Goal: Task Accomplishment & Management: Manage account settings

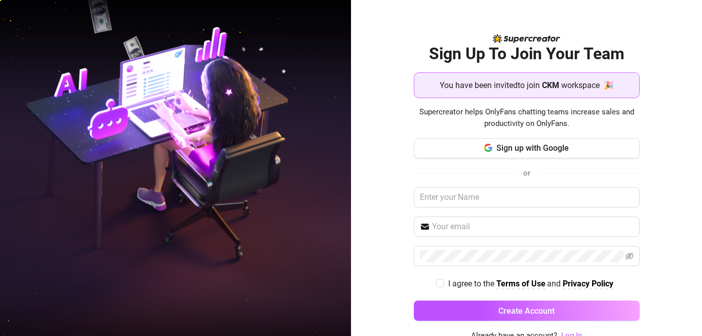
scroll to position [6, 0]
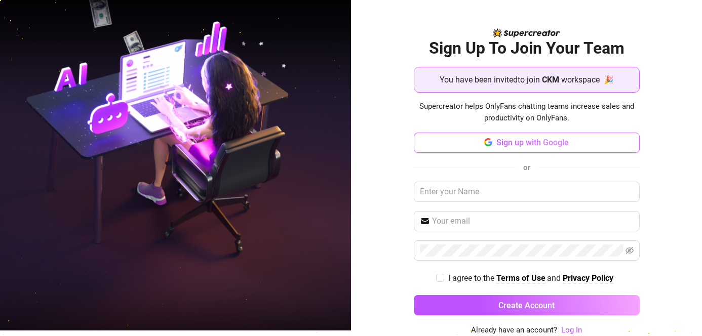
click at [535, 140] on span "Sign up with Google" at bounding box center [533, 143] width 72 height 10
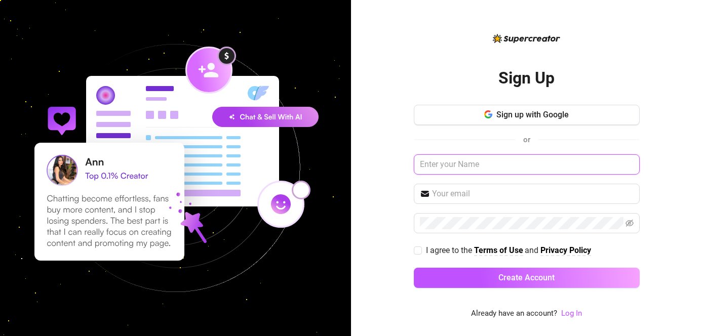
click at [454, 162] on input "text" at bounding box center [527, 165] width 226 height 20
click at [514, 119] on span "Sign up with Google" at bounding box center [533, 115] width 72 height 10
click at [571, 315] on link "Log In" at bounding box center [571, 313] width 21 height 9
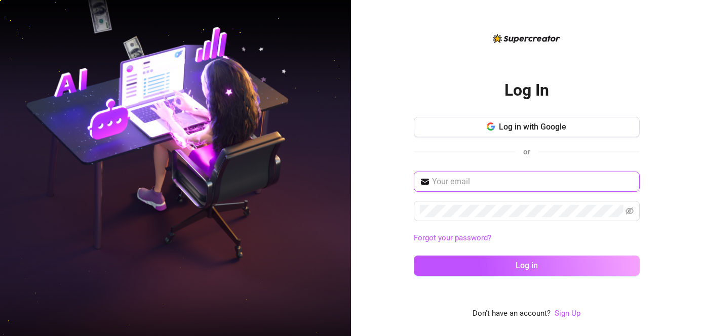
click at [485, 182] on input "text" at bounding box center [533, 182] width 202 height 12
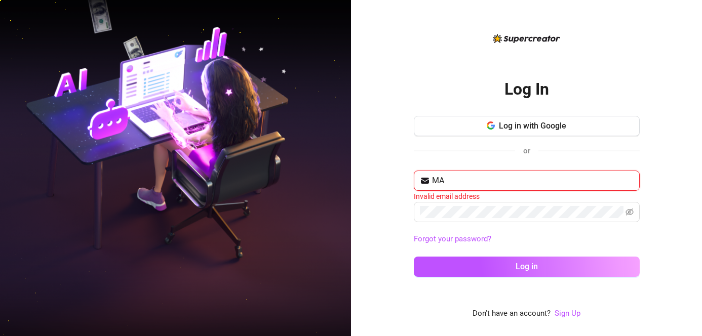
type input "M"
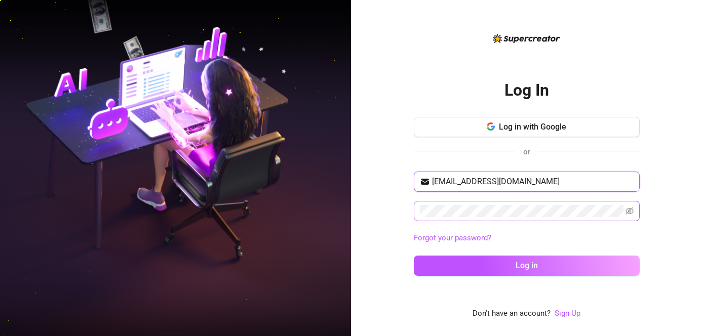
type input "[EMAIL_ADDRESS][DOMAIN_NAME]"
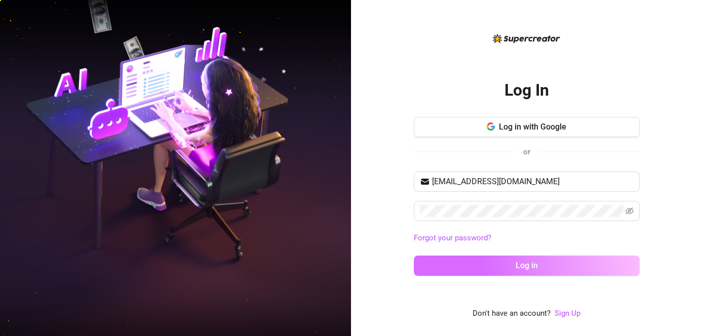
click at [489, 276] on div "[EMAIL_ADDRESS][DOMAIN_NAME] Forgot your password? Log in" at bounding box center [527, 228] width 226 height 113
click at [507, 262] on button "Log in" at bounding box center [527, 266] width 226 height 20
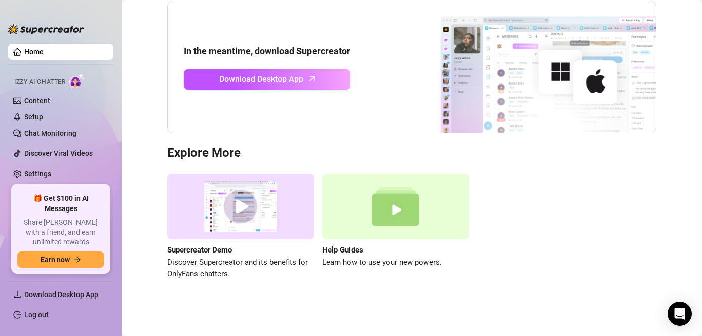
scroll to position [79, 0]
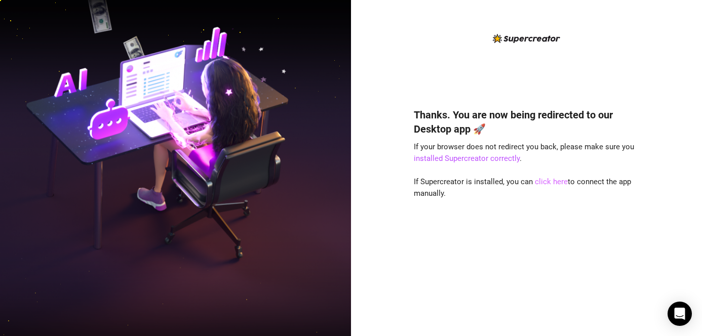
click at [540, 183] on link "click here" at bounding box center [551, 181] width 33 height 9
click at [539, 183] on link "click here" at bounding box center [551, 181] width 33 height 9
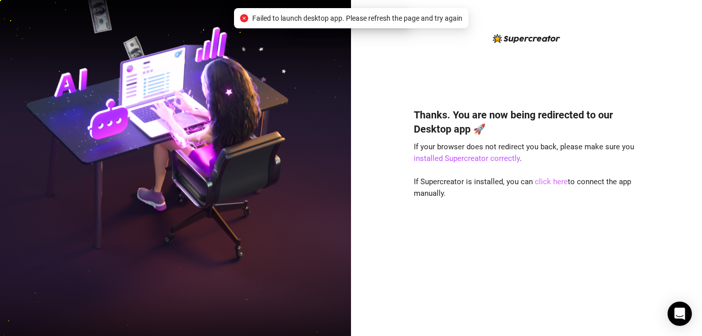
click at [557, 181] on link "click here" at bounding box center [551, 181] width 33 height 9
click at [307, 23] on div "An unexpected error occurred" at bounding box center [351, 18] width 105 height 11
click at [247, 18] on icon "close-circle" at bounding box center [244, 18] width 8 height 8
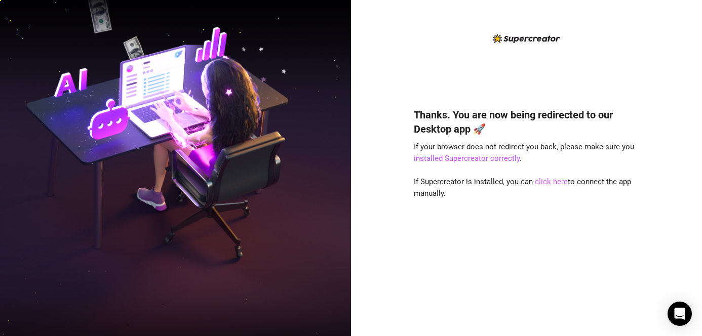
click at [549, 183] on link "click here" at bounding box center [551, 181] width 33 height 9
